Goal: Transaction & Acquisition: Purchase product/service

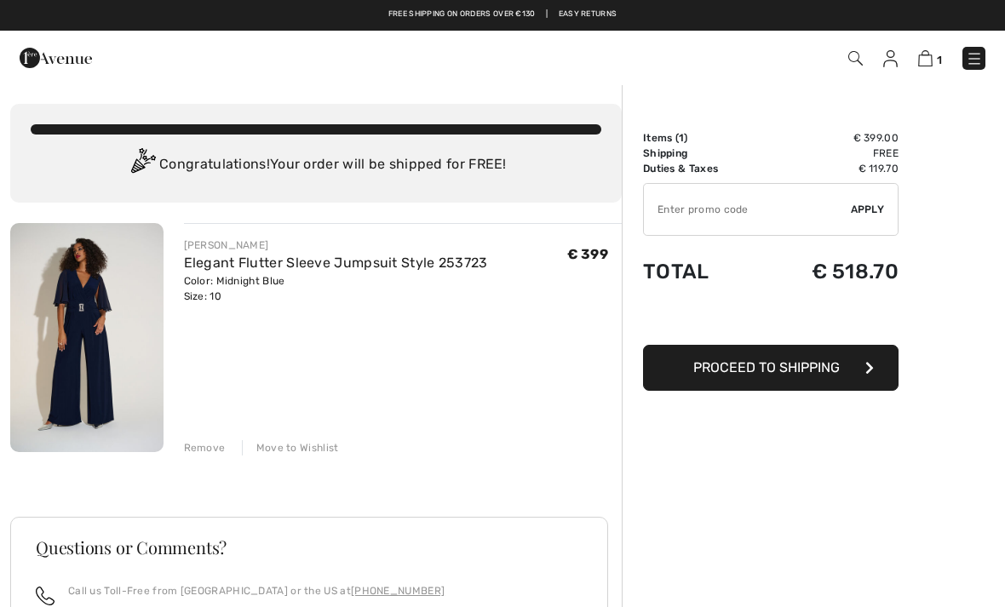
click at [538, 465] on div "[PERSON_NAME] Elegant Flutter Sleeve Jumpsuit Style 253723 Color: Midnight Blue…" at bounding box center [316, 565] width 612 height 684
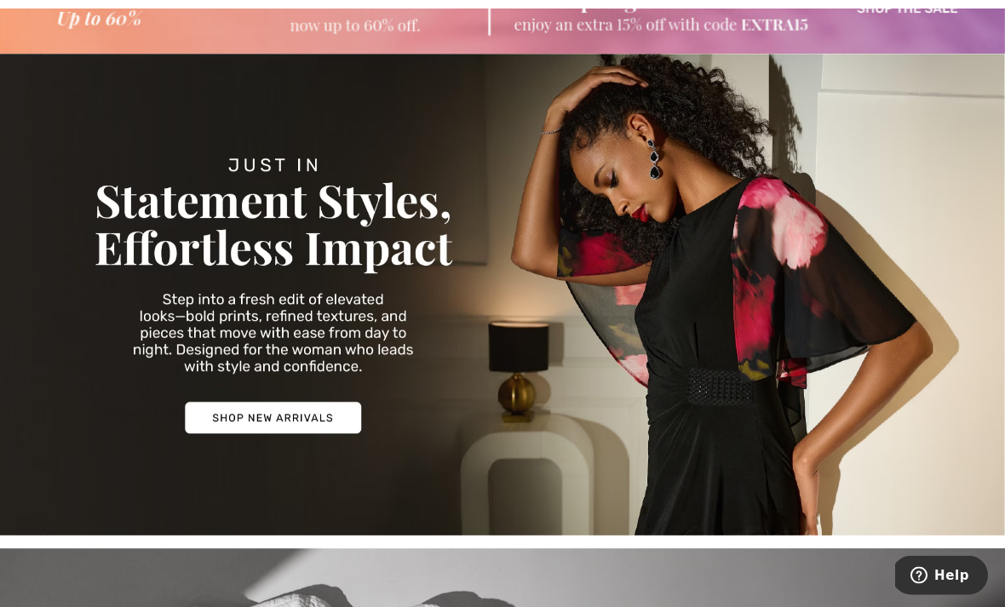
scroll to position [144, 0]
click at [751, 358] on img at bounding box center [502, 295] width 1005 height 482
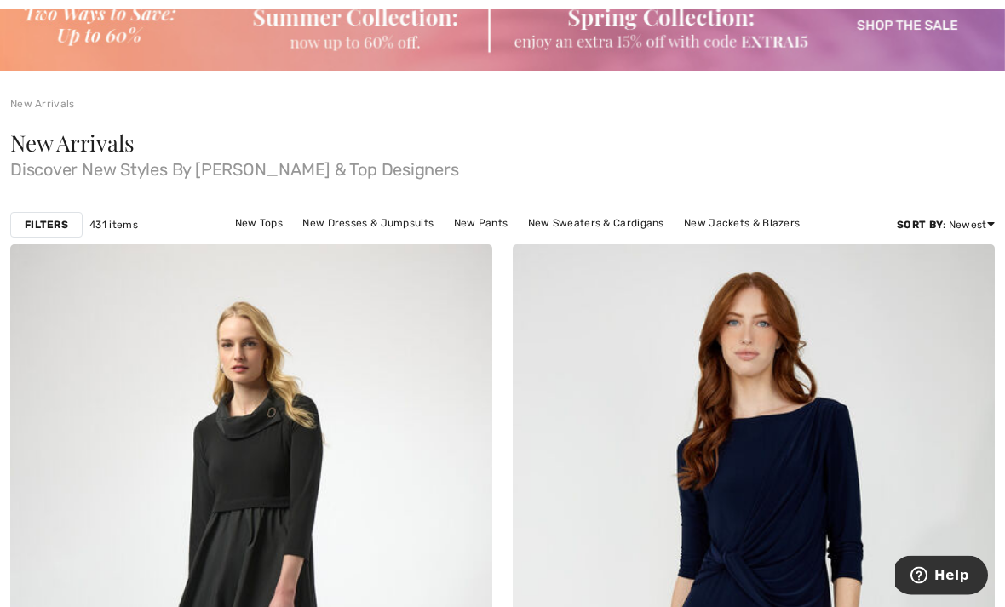
scroll to position [106, 0]
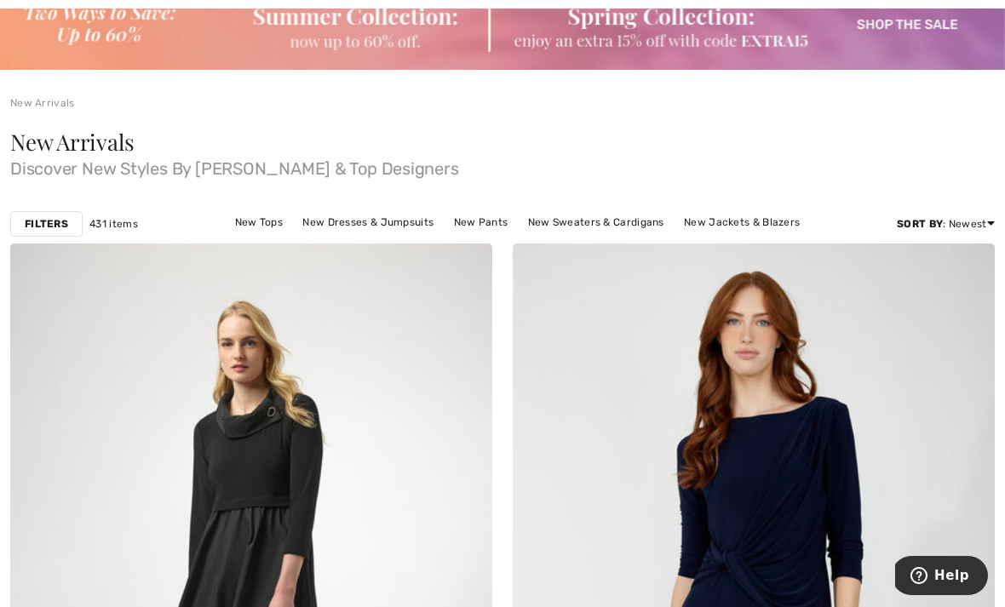
click at [376, 222] on link "New Dresses & Jumpsuits" at bounding box center [368, 222] width 148 height 22
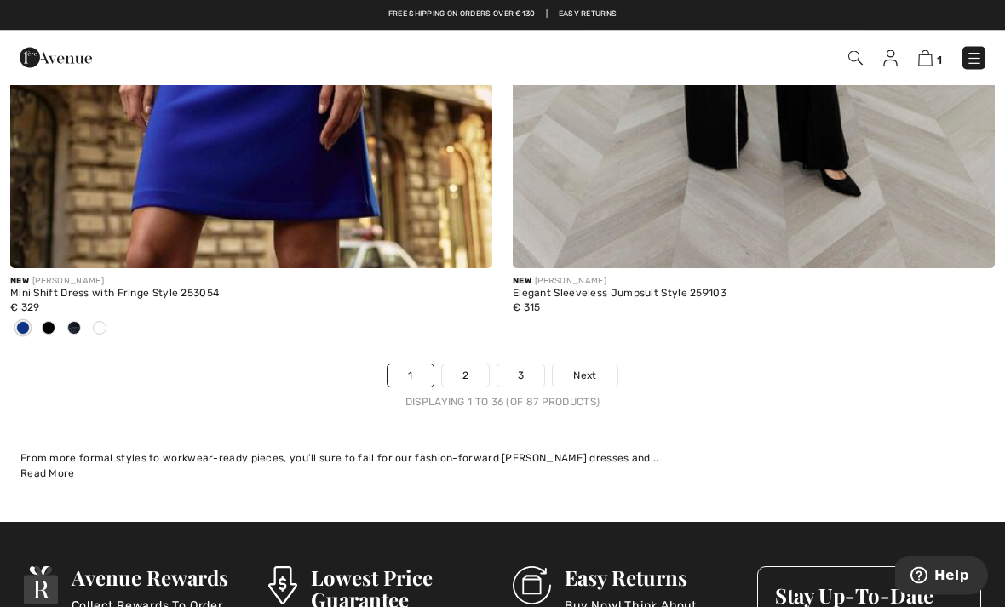
scroll to position [14644, 0]
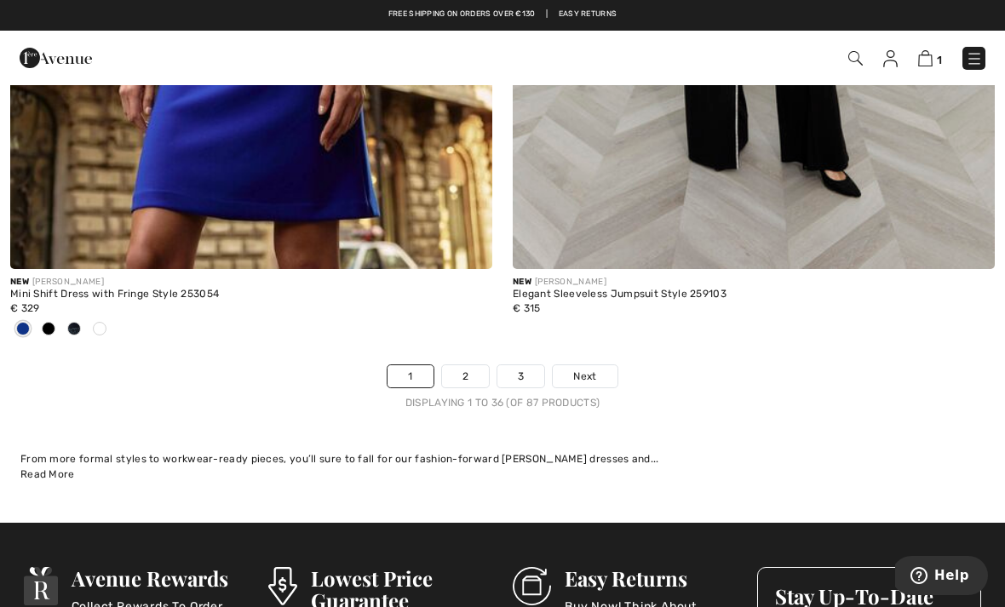
click at [465, 366] on link "2" at bounding box center [465, 377] width 47 height 22
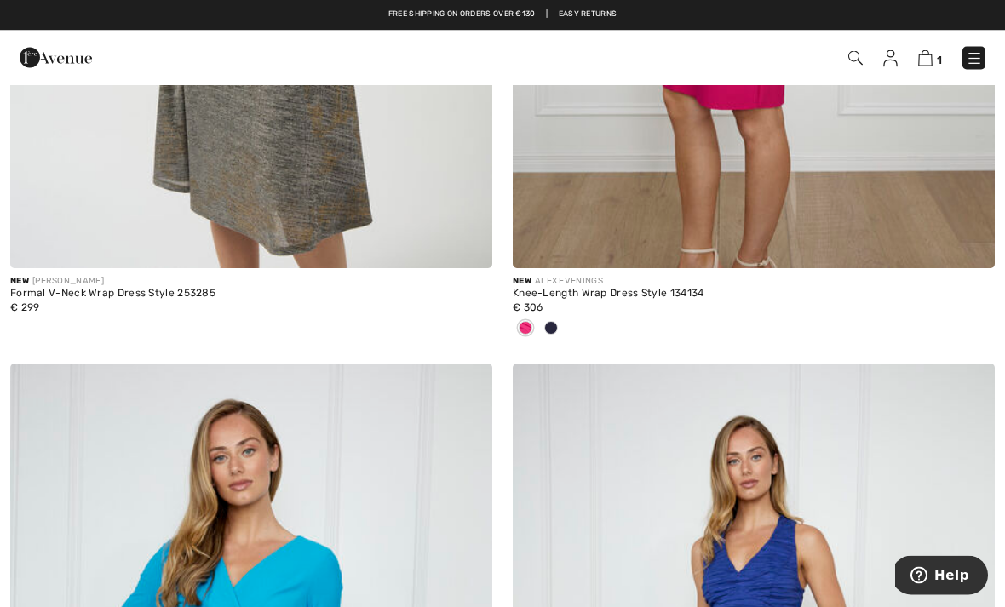
scroll to position [2357, 0]
